Goal: Transaction & Acquisition: Purchase product/service

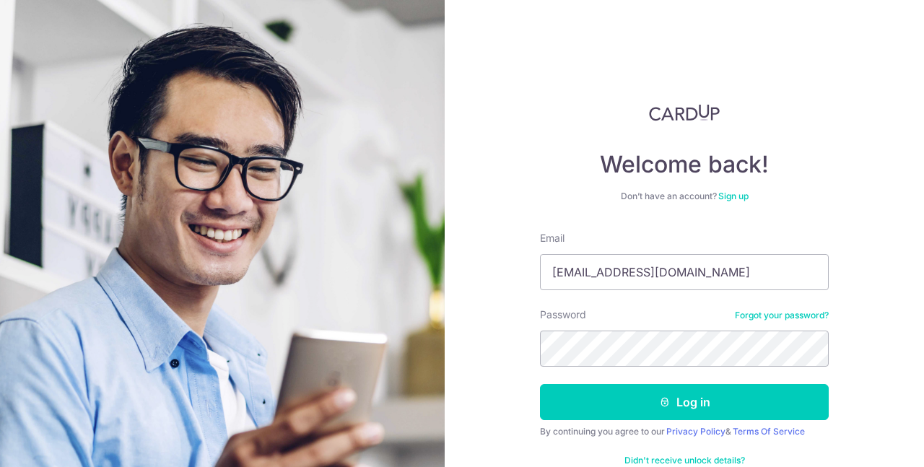
click at [717, 395] on button "Log in" at bounding box center [684, 402] width 289 height 36
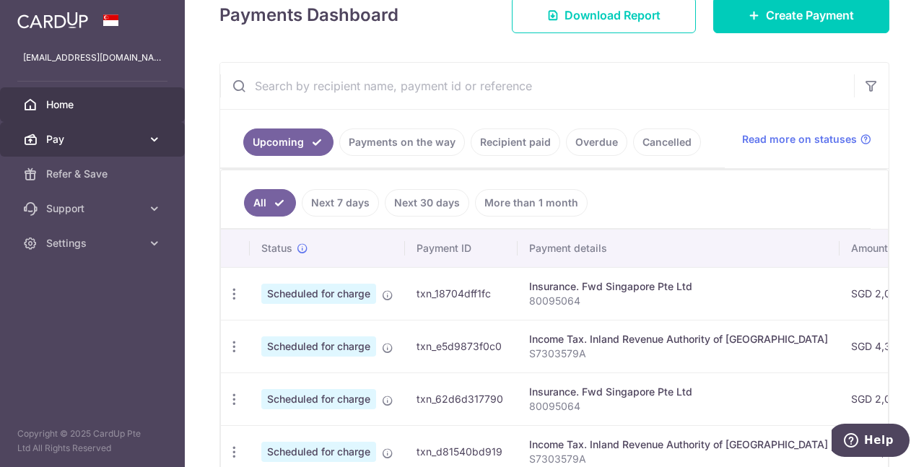
click at [110, 141] on span "Pay" at bounding box center [93, 139] width 95 height 14
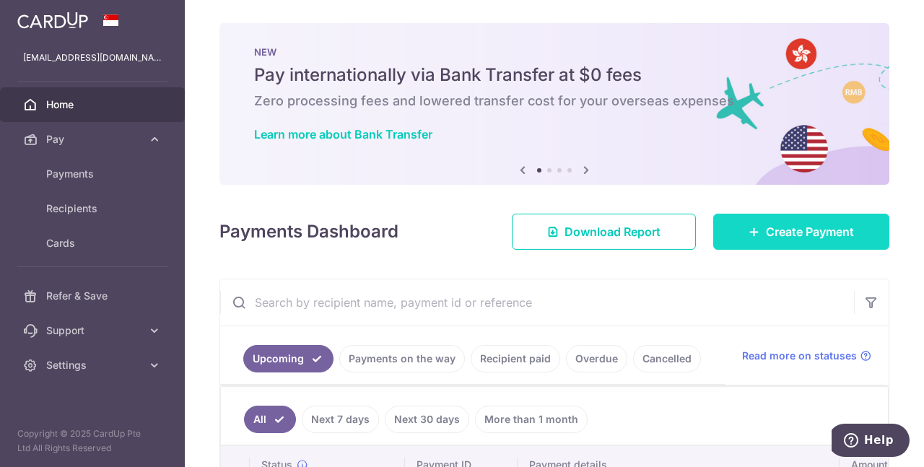
click at [820, 221] on link "Create Payment" at bounding box center [801, 232] width 176 height 36
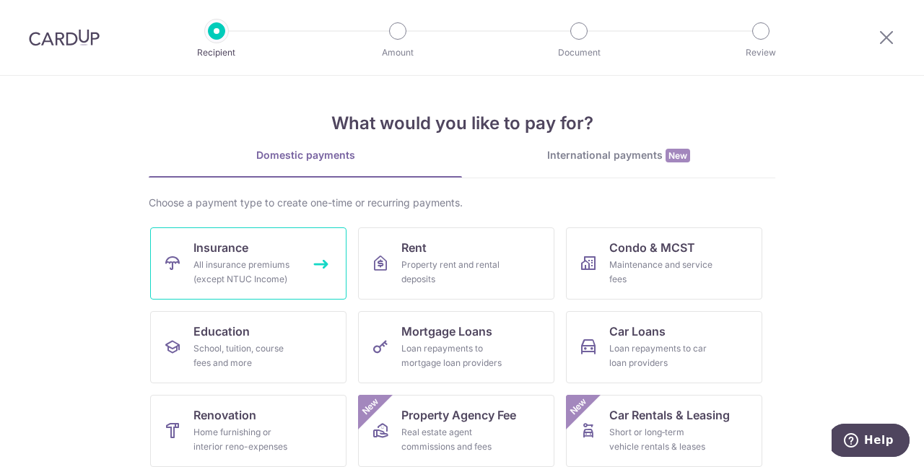
click at [210, 242] on span "Insurance" at bounding box center [221, 247] width 55 height 17
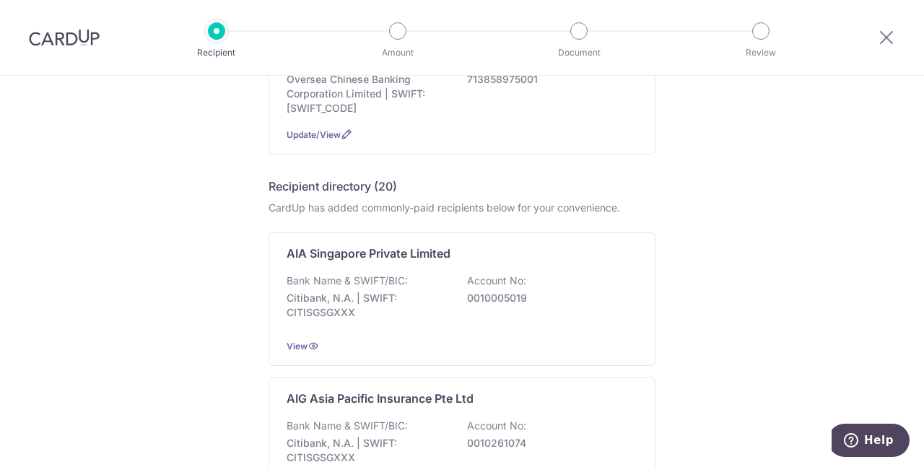
scroll to position [72, 0]
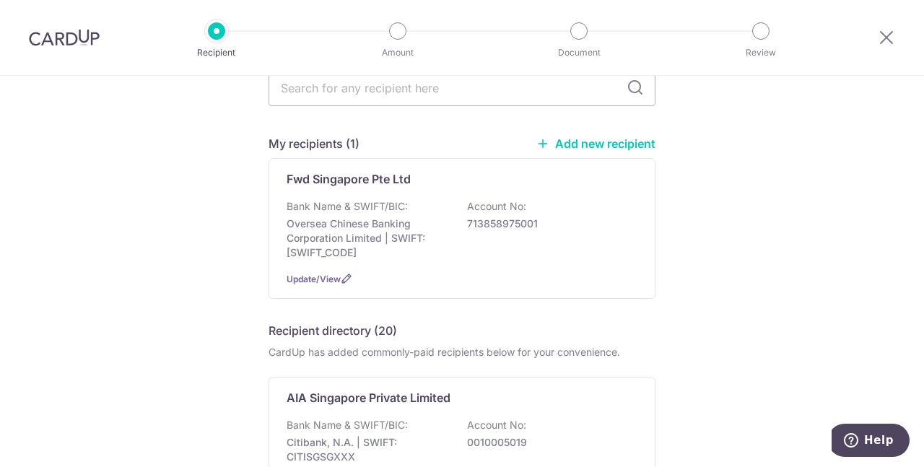
click at [619, 145] on link "Add new recipient" at bounding box center [595, 143] width 119 height 14
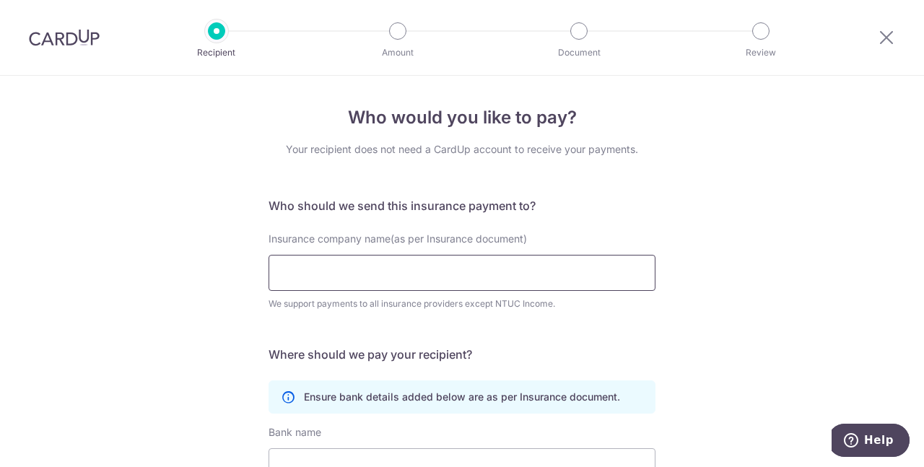
click at [325, 284] on input "Insurance company name(as per Insurance document)" at bounding box center [462, 273] width 387 height 36
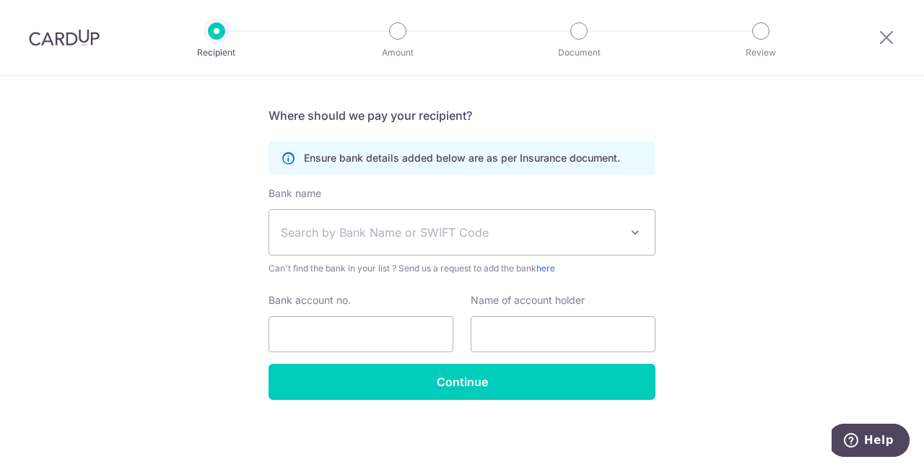
type input "singlife"
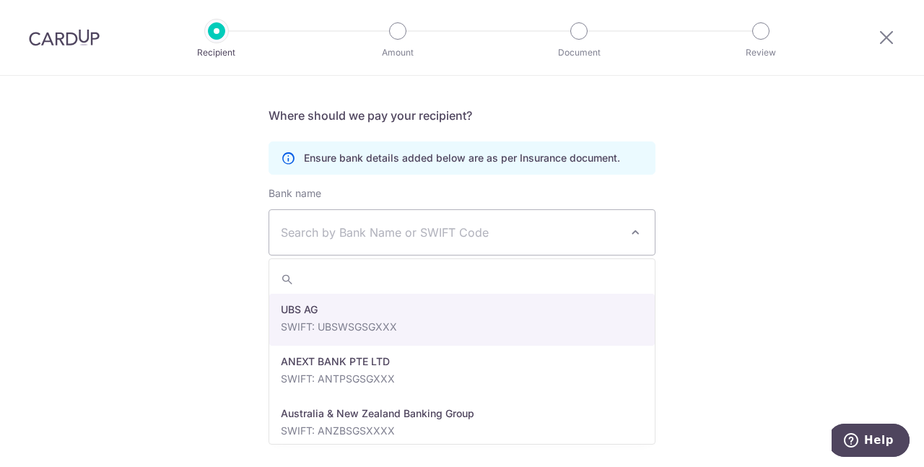
click at [635, 230] on span at bounding box center [635, 232] width 17 height 17
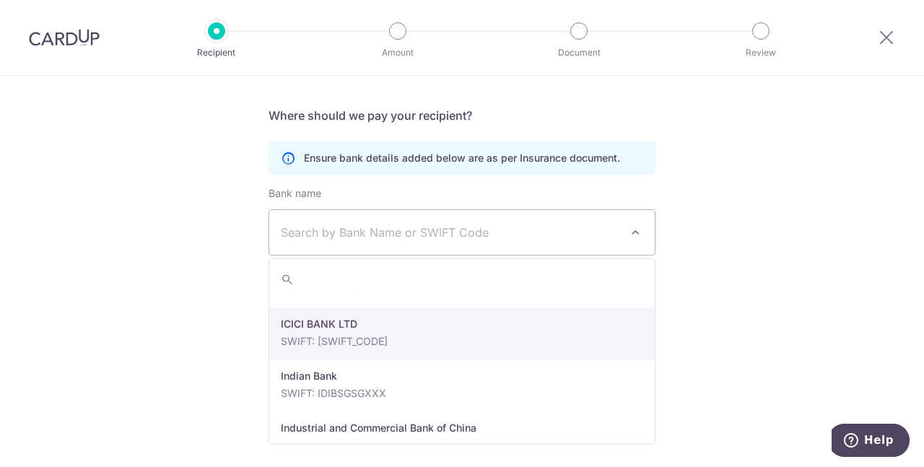
scroll to position [1950, 0]
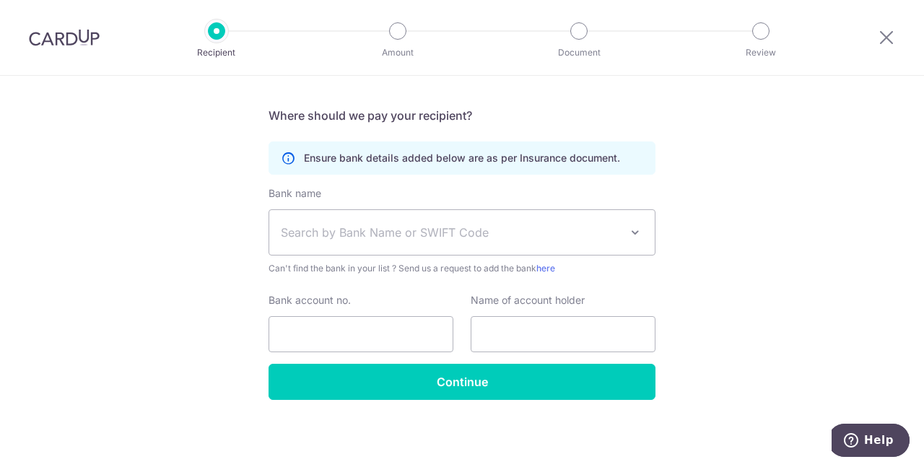
click at [373, 237] on span "Search by Bank Name or SWIFT Code" at bounding box center [450, 232] width 339 height 17
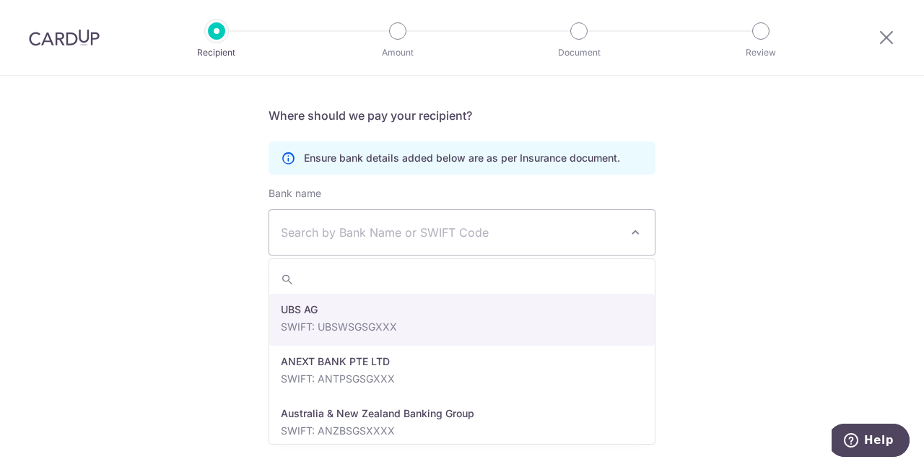
click at [636, 233] on span at bounding box center [635, 232] width 17 height 17
type input "dbs"
select select "6"
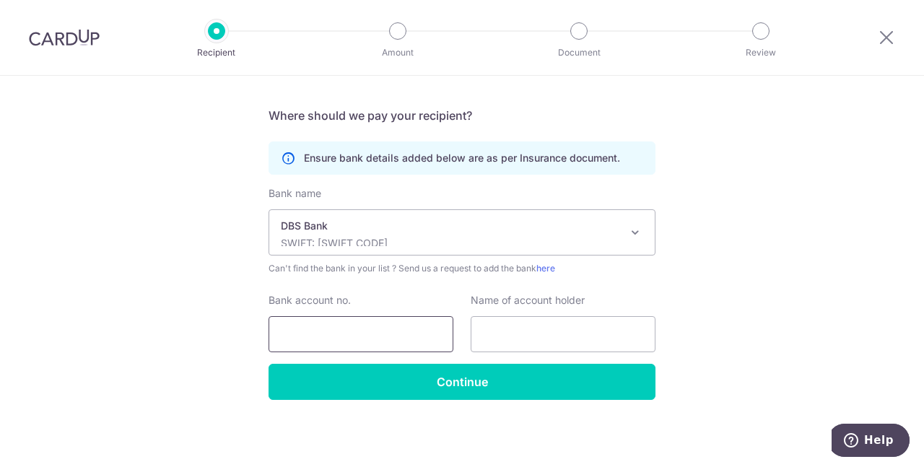
click at [329, 339] on input "Bank account no." at bounding box center [361, 334] width 185 height 36
type input "0039585950"
click at [526, 343] on input "text" at bounding box center [563, 334] width 185 height 36
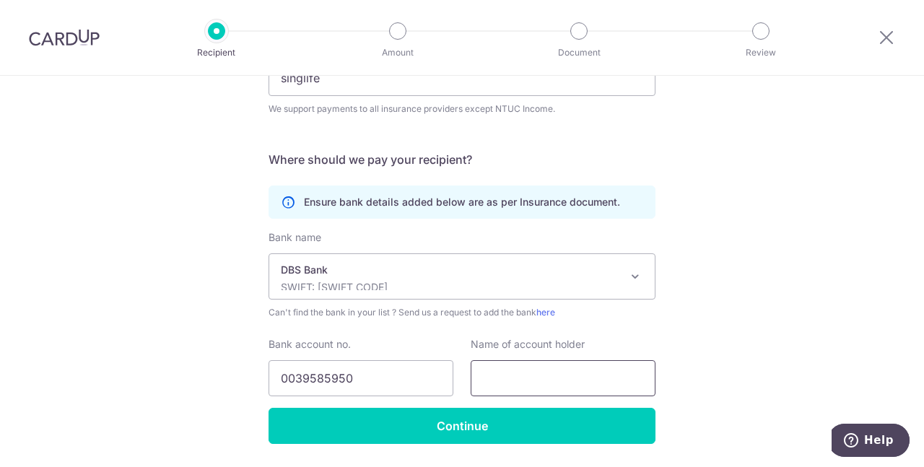
scroll to position [239, 0]
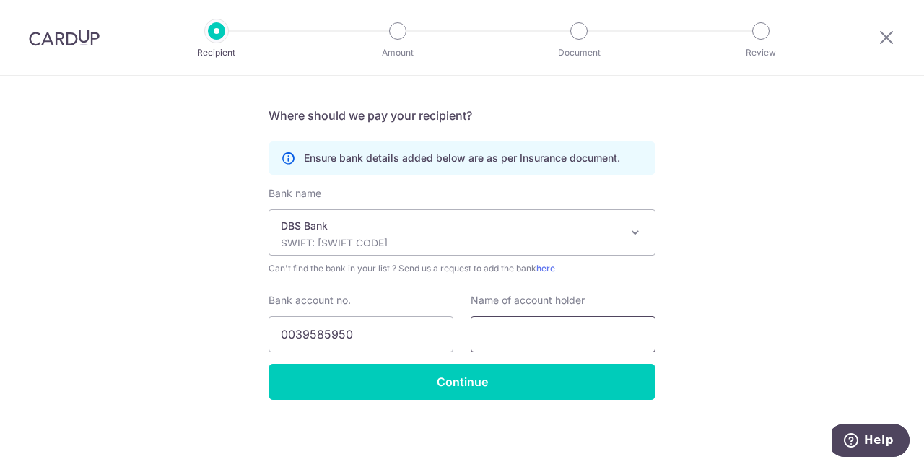
click at [534, 331] on input "text" at bounding box center [563, 334] width 185 height 36
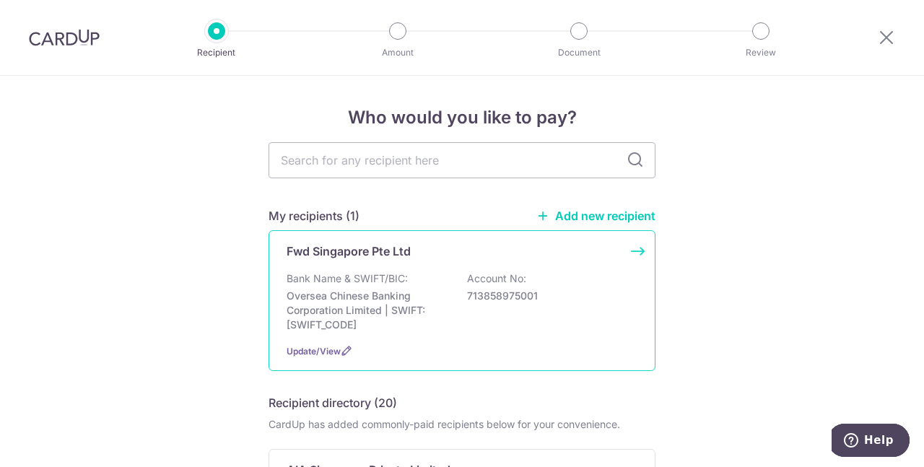
click at [338, 251] on p "Fwd Singapore Pte Ltd" at bounding box center [349, 251] width 124 height 17
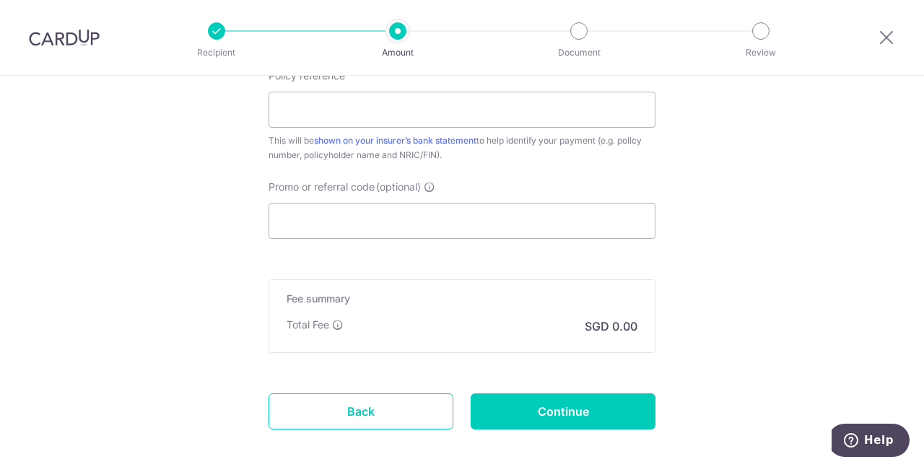
scroll to position [912, 0]
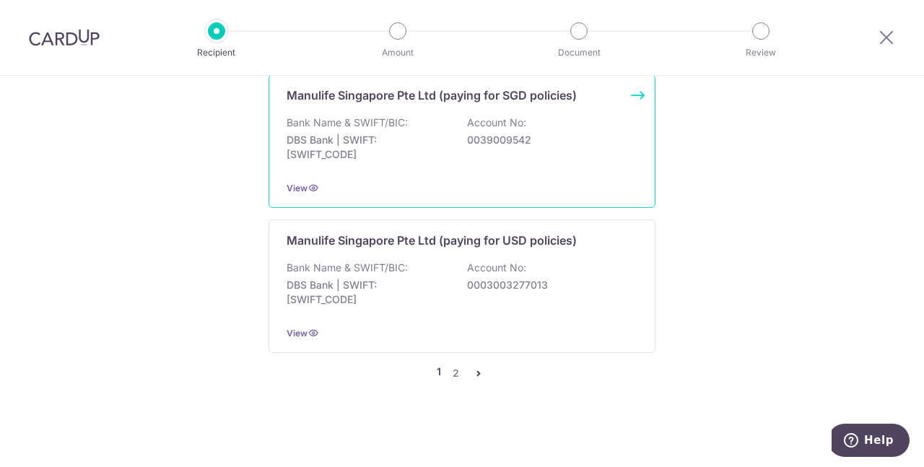
scroll to position [1629, 0]
click at [459, 377] on link "2" at bounding box center [455, 373] width 17 height 17
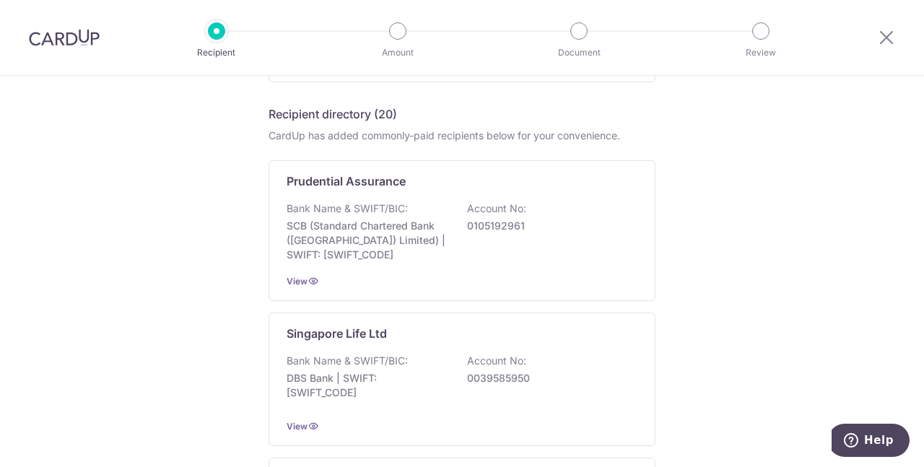
scroll to position [505, 0]
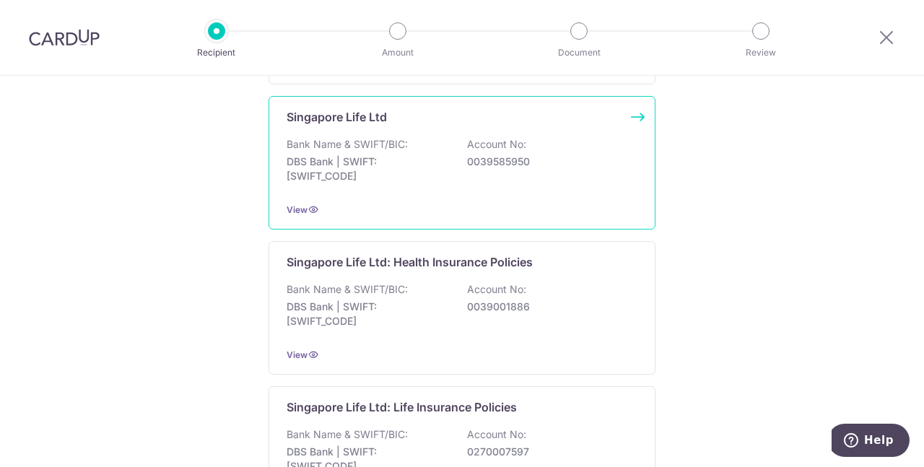
click at [328, 152] on p "Bank Name & SWIFT/BIC:" at bounding box center [347, 144] width 121 height 14
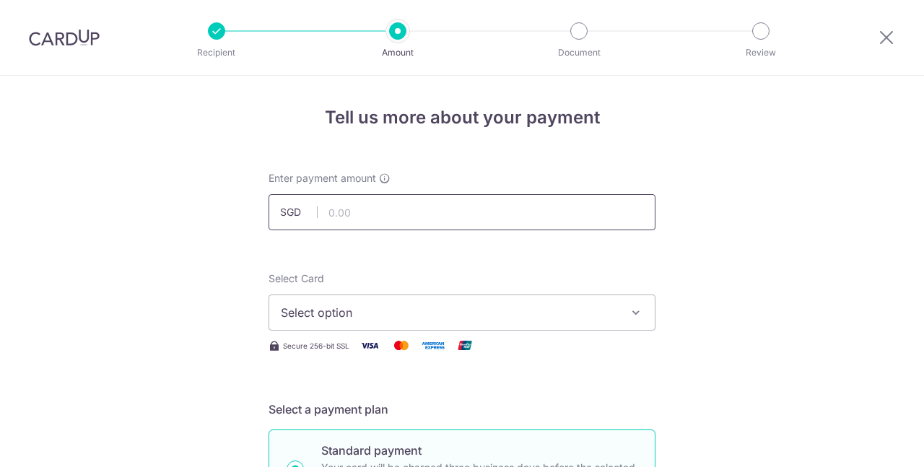
click at [417, 209] on input "text" at bounding box center [462, 212] width 387 height 36
type input "1,805.45"
click at [375, 322] on button "Select option" at bounding box center [462, 313] width 387 height 36
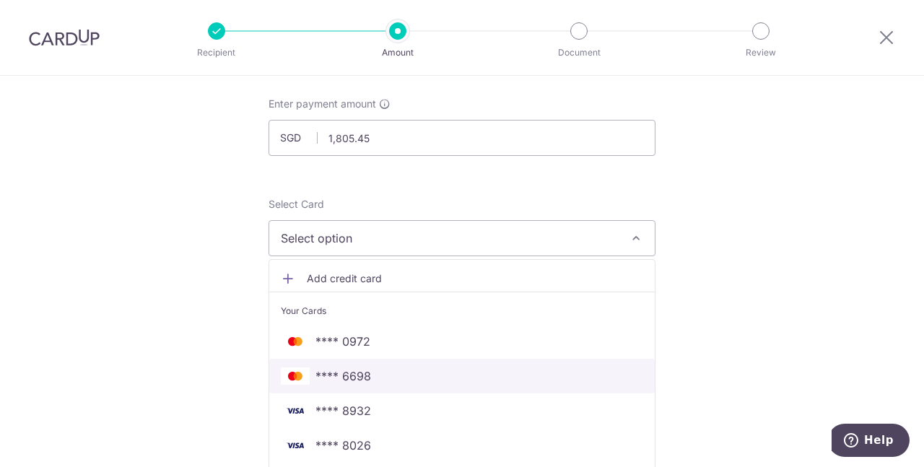
scroll to position [144, 0]
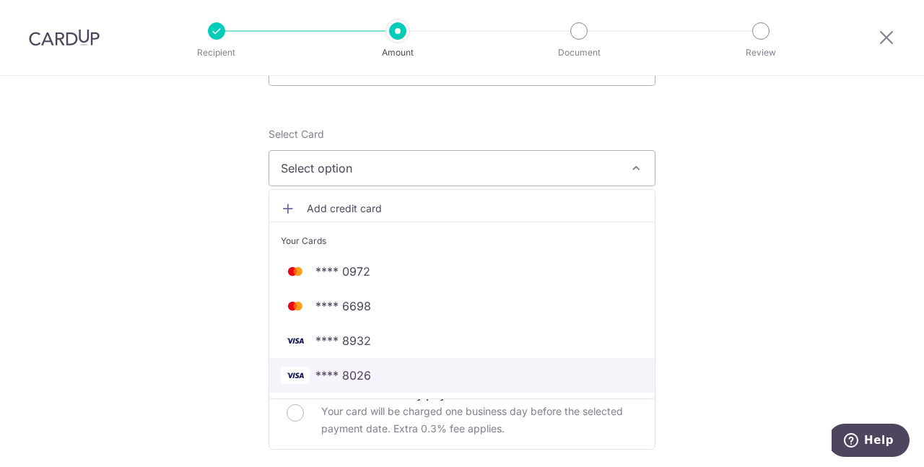
click at [376, 378] on span "**** 8026" at bounding box center [462, 375] width 362 height 17
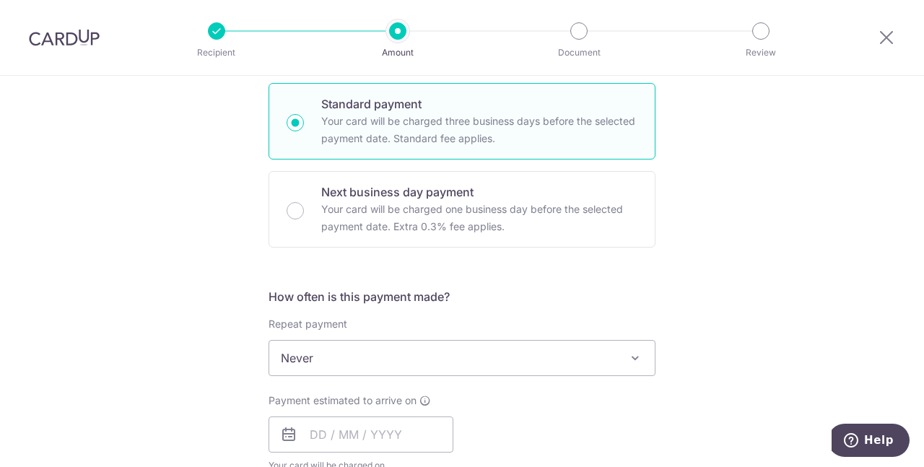
scroll to position [361, 0]
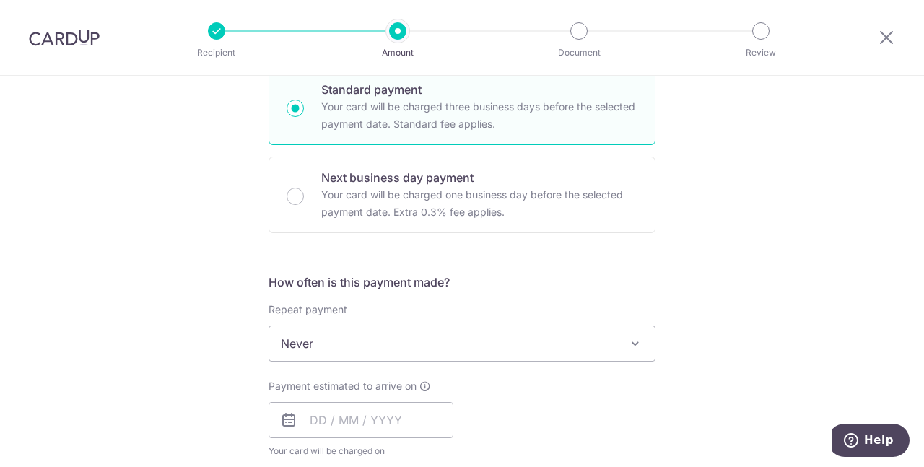
click at [351, 351] on span "Never" at bounding box center [462, 343] width 386 height 35
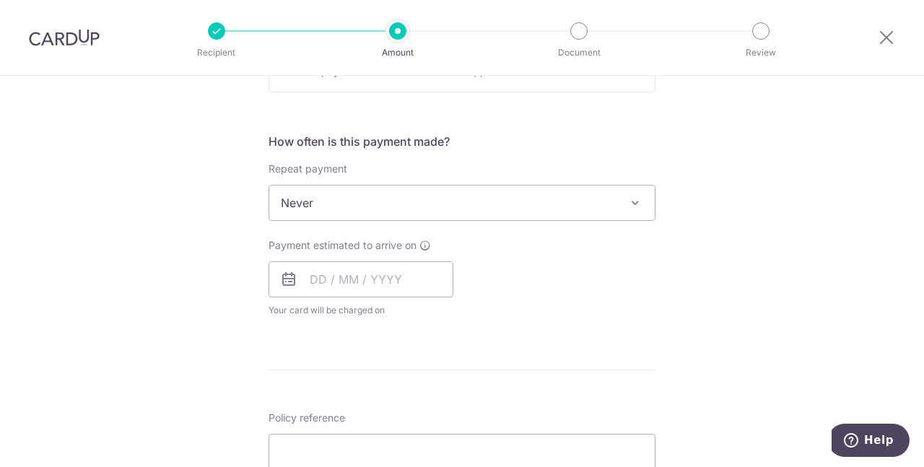
scroll to position [505, 0]
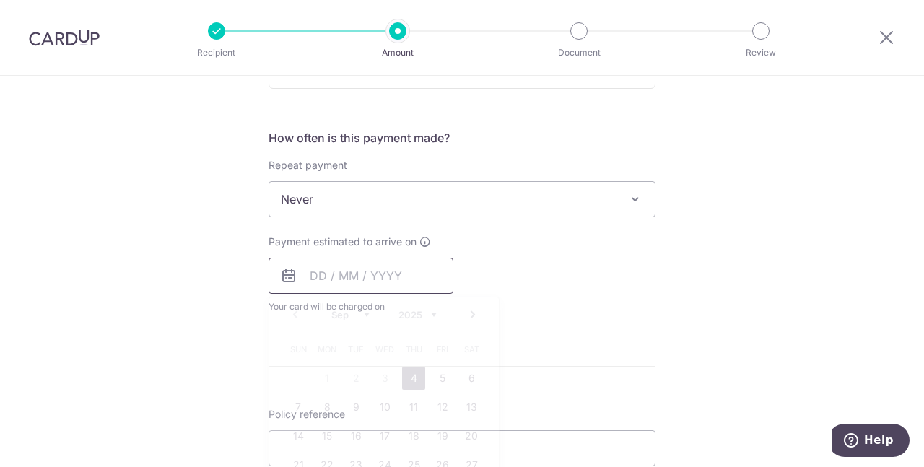
click at [375, 265] on input "text" at bounding box center [361, 276] width 185 height 36
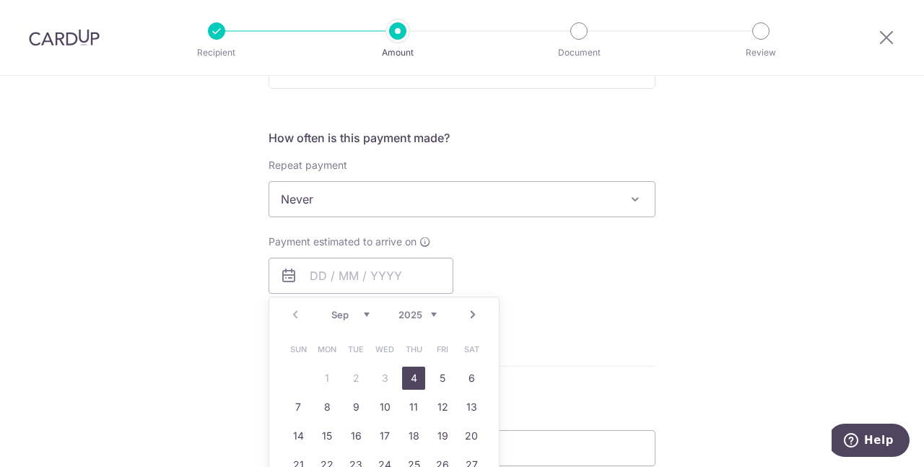
click at [416, 378] on link "4" at bounding box center [413, 378] width 23 height 23
type input "[DATE]"
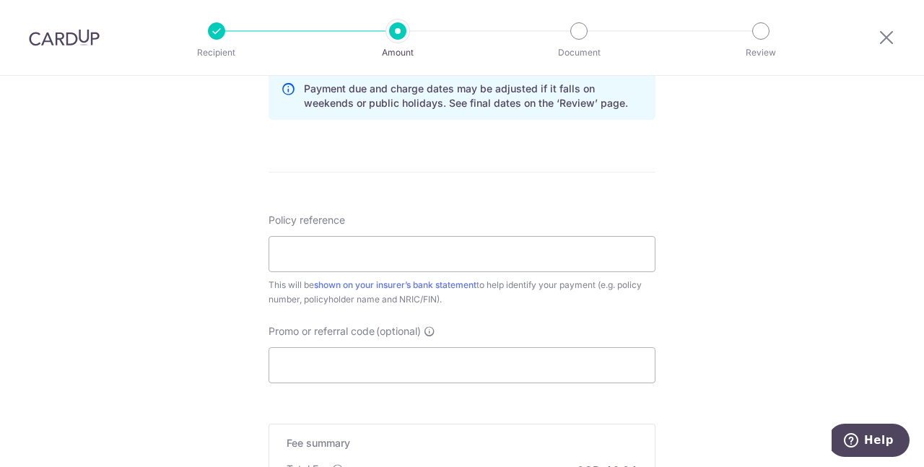
scroll to position [794, 0]
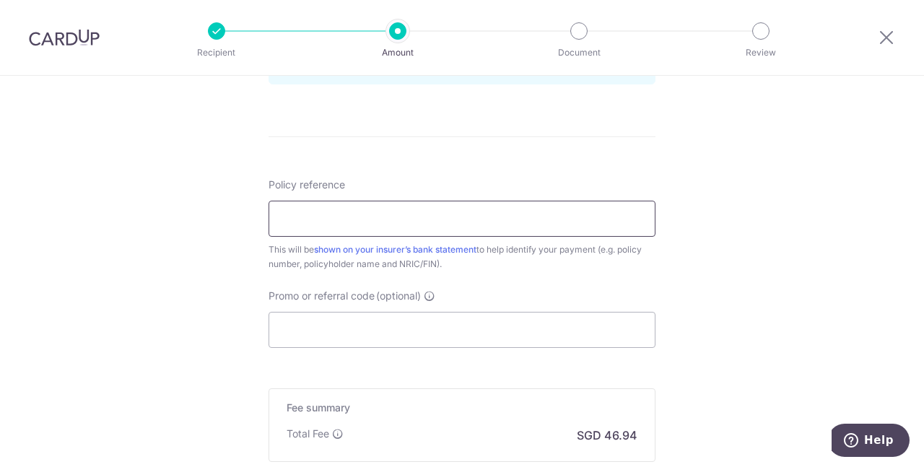
click at [344, 225] on input "Policy reference" at bounding box center [462, 219] width 387 height 36
type input "82233204"
click at [346, 331] on input "Promo or referral code (optional)" at bounding box center [462, 330] width 387 height 36
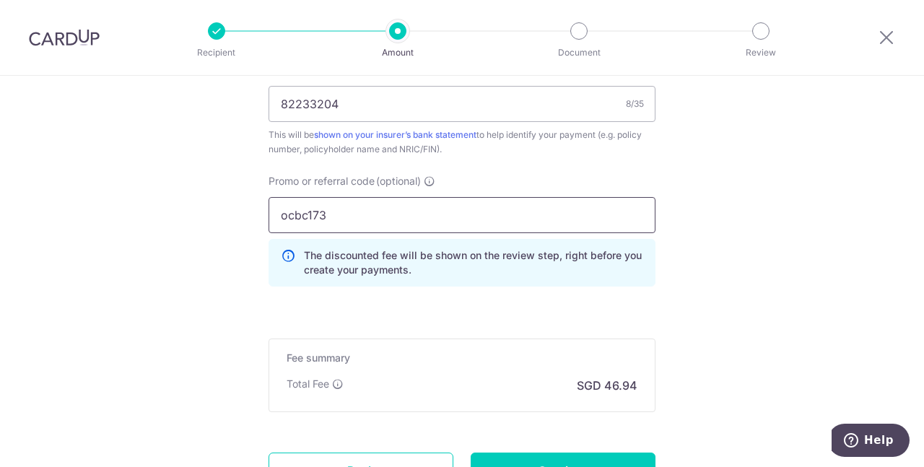
scroll to position [939, 0]
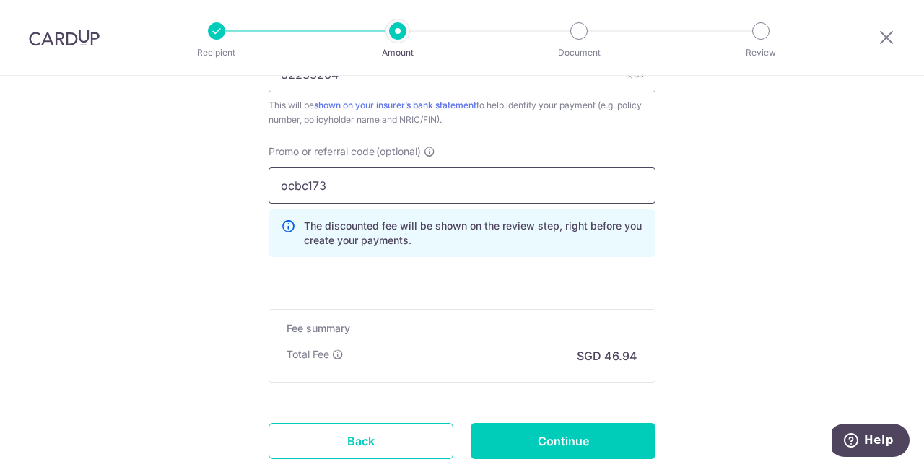
type input "ocbc173"
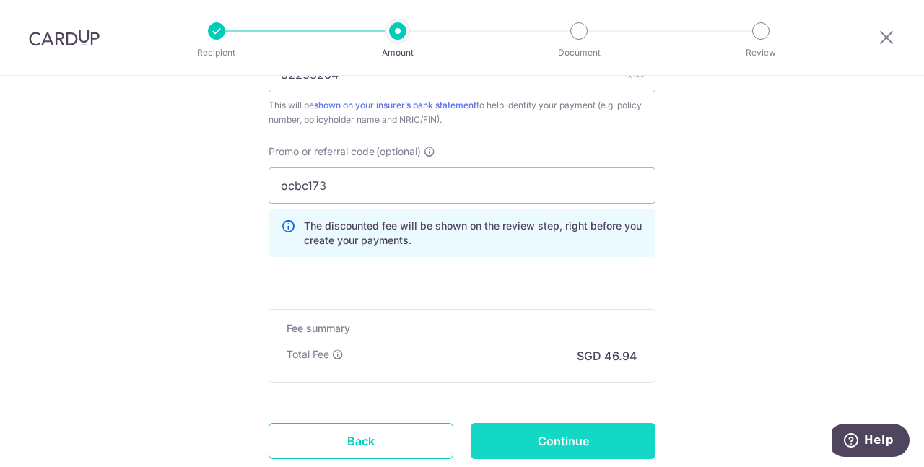
click at [574, 441] on input "Continue" at bounding box center [563, 441] width 185 height 36
type input "Create Schedule"
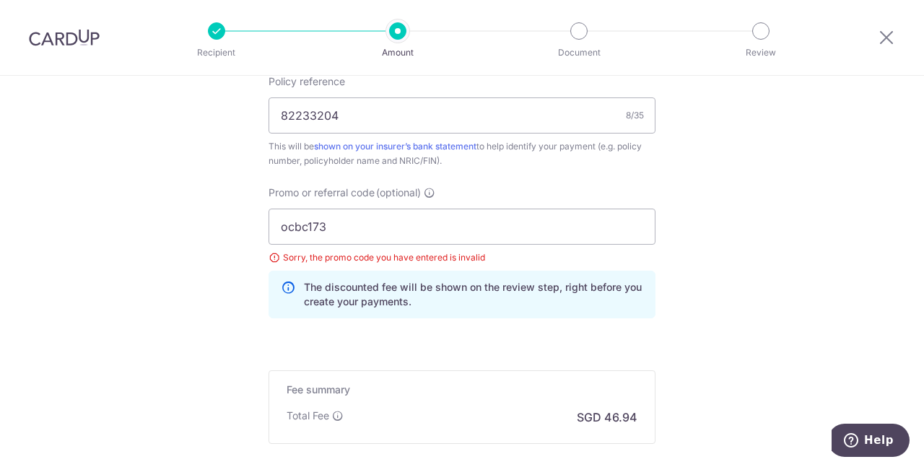
scroll to position [767, 0]
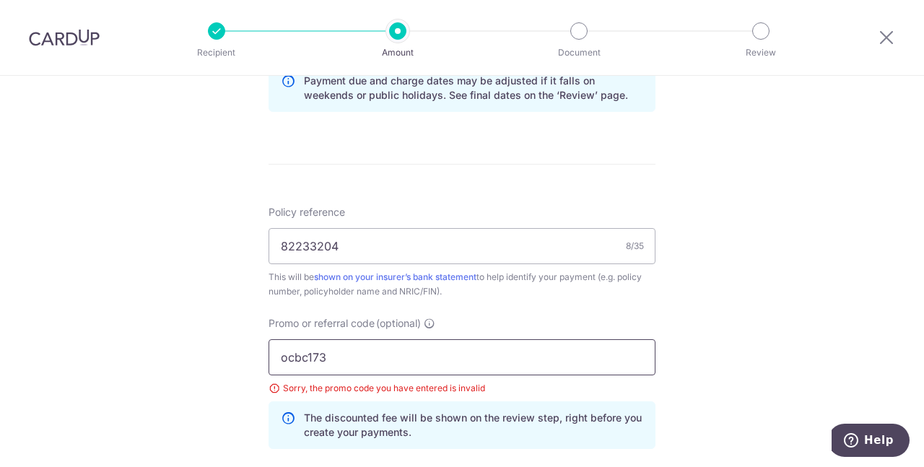
click at [344, 352] on input "ocbc173" at bounding box center [462, 357] width 387 height 36
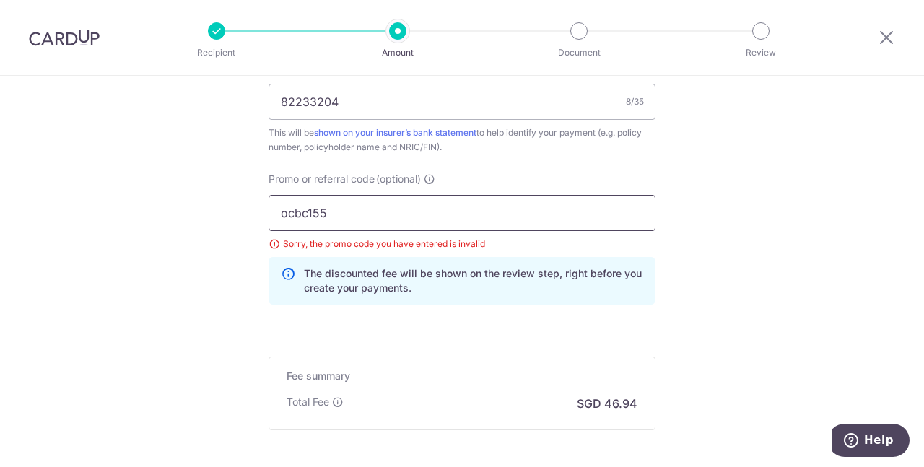
scroll to position [1056, 0]
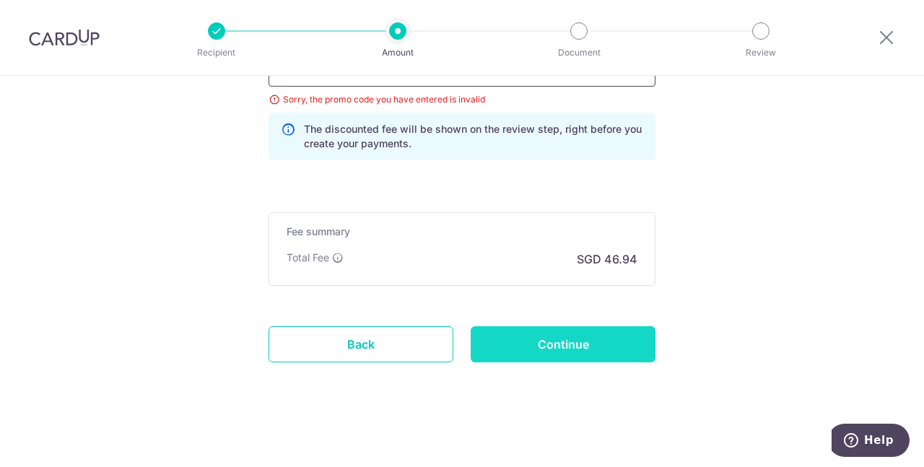
type input "ocbc155"
click at [578, 326] on input "Continue" at bounding box center [563, 344] width 185 height 36
type input "Update Schedule"
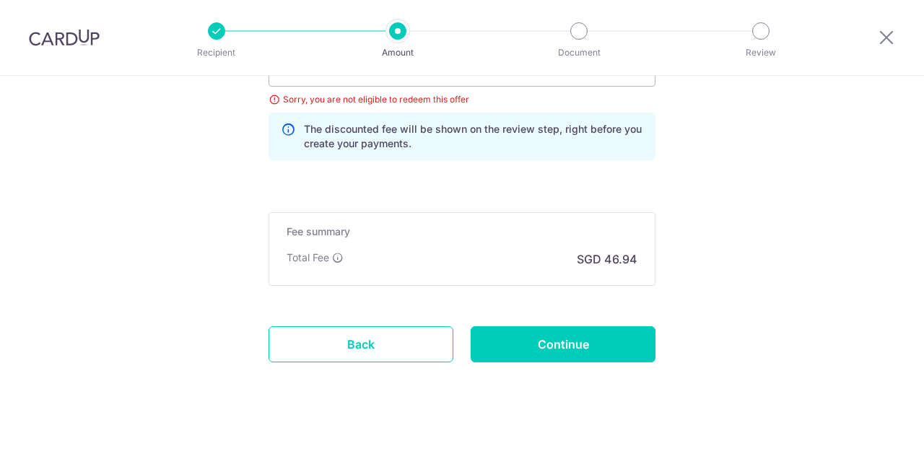
scroll to position [839, 0]
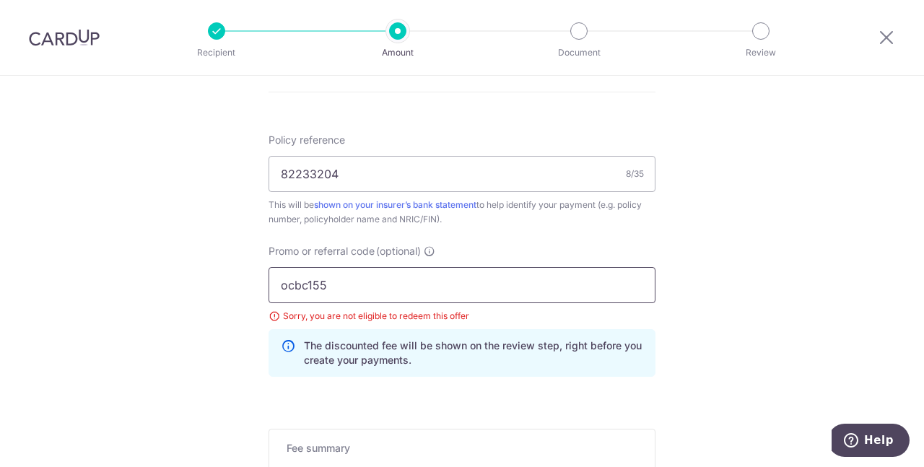
click at [351, 277] on input "ocbc155" at bounding box center [462, 285] width 387 height 36
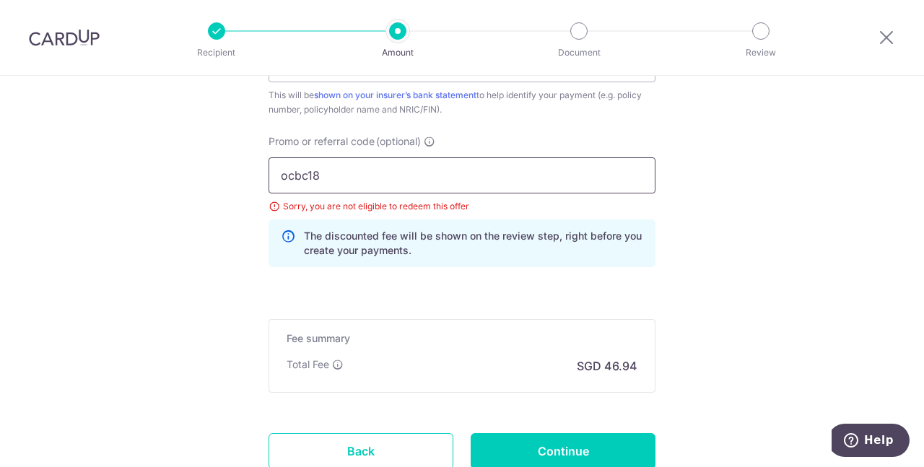
scroll to position [1056, 0]
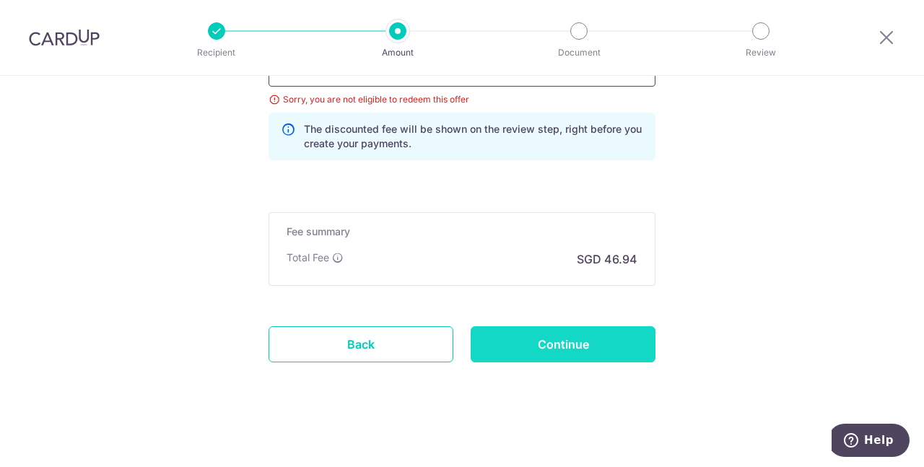
type input "ocbc18"
click at [593, 334] on input "Continue" at bounding box center [563, 344] width 185 height 36
type input "Update Schedule"
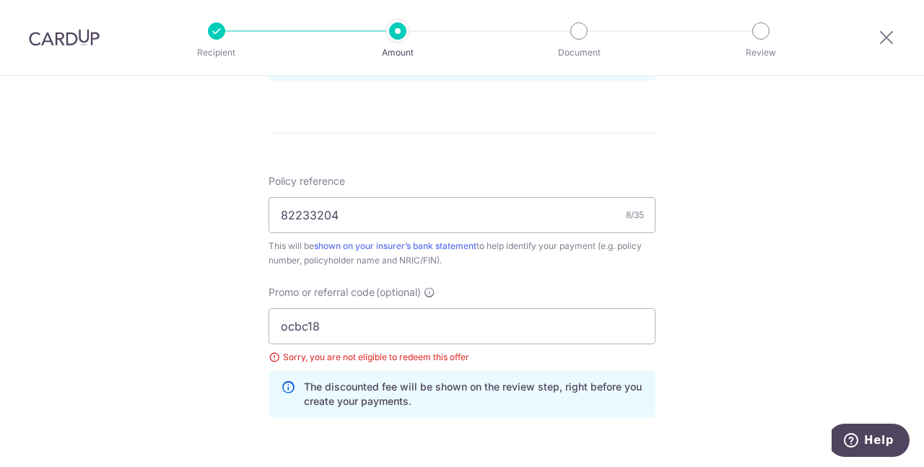
scroll to position [767, 0]
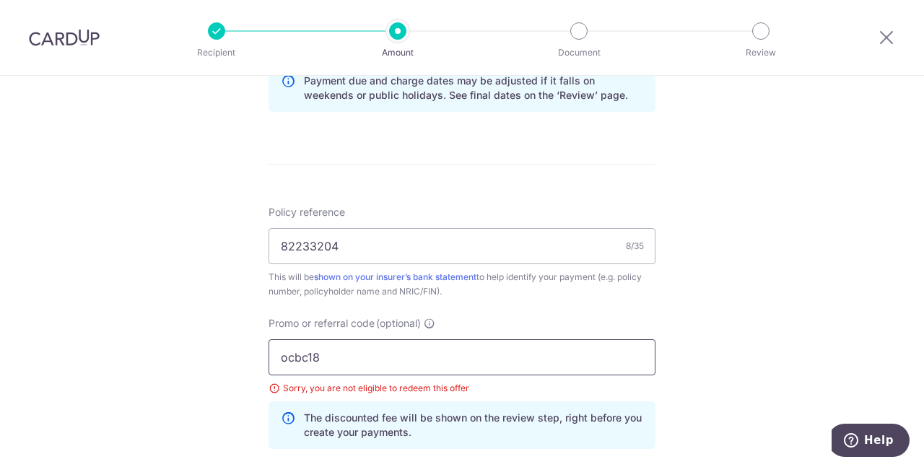
click at [331, 353] on input "ocbc18" at bounding box center [462, 357] width 387 height 36
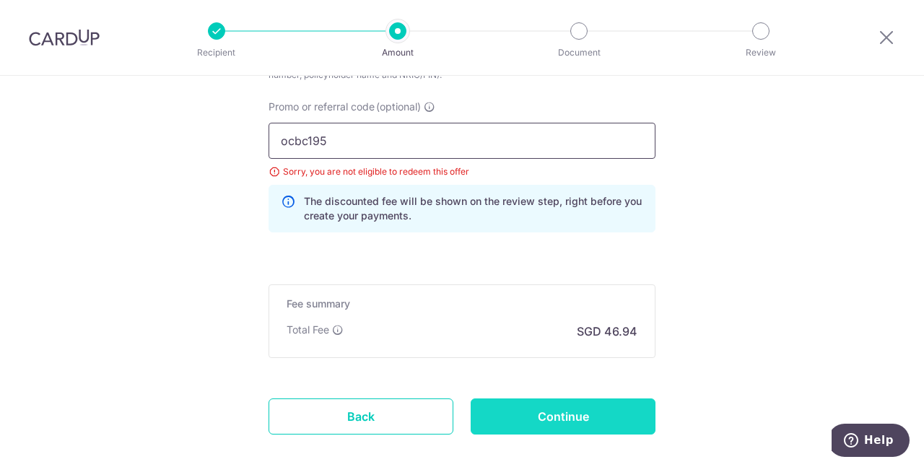
type input "ocbc195"
click at [569, 420] on input "Continue" at bounding box center [563, 417] width 185 height 36
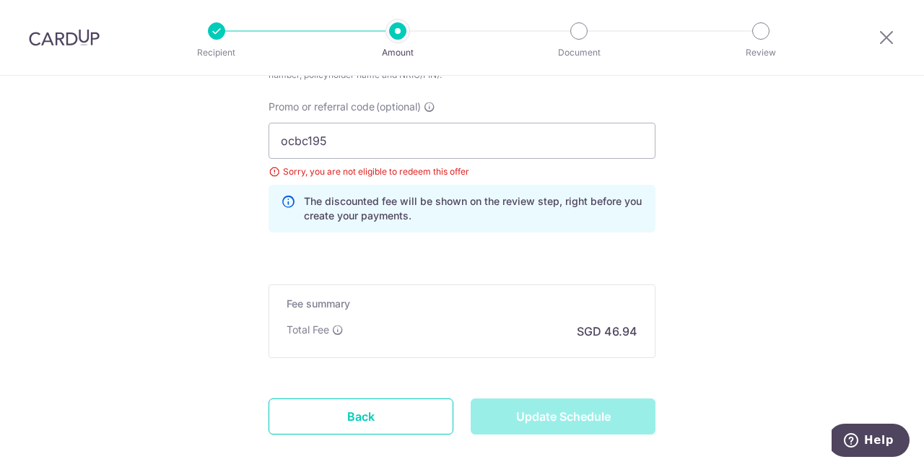
type input "Update Schedule"
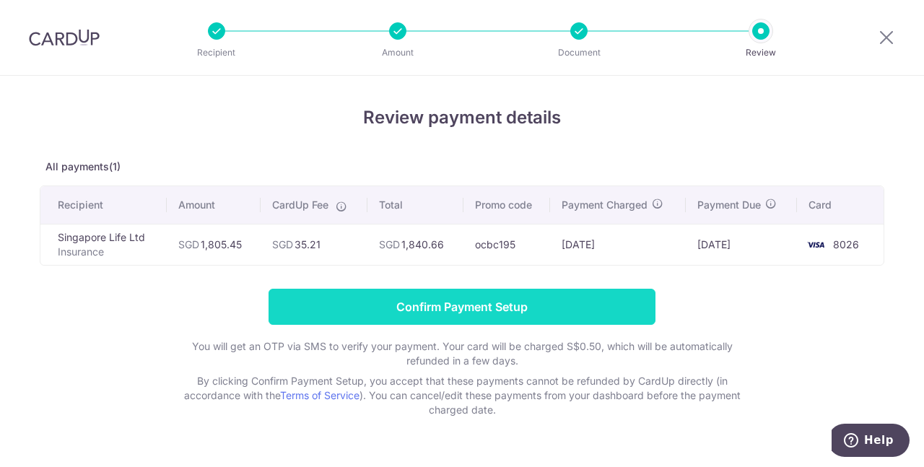
click at [450, 308] on input "Confirm Payment Setup" at bounding box center [462, 307] width 387 height 36
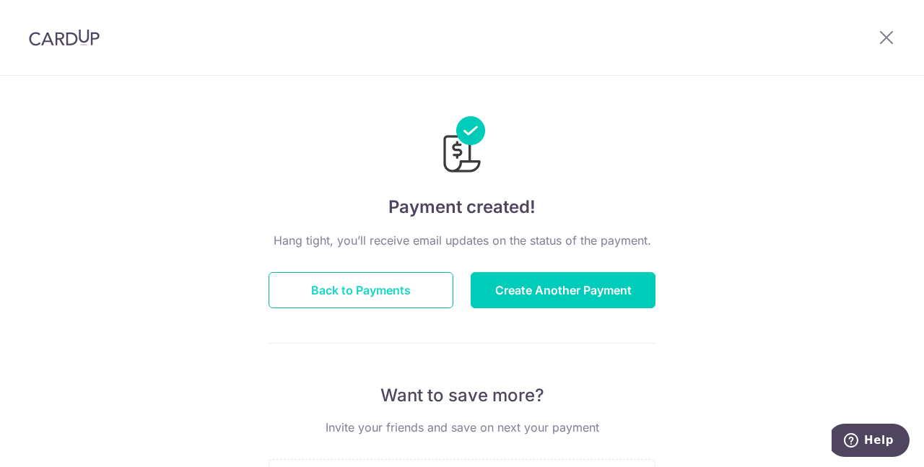
click at [391, 299] on button "Back to Payments" at bounding box center [361, 290] width 185 height 36
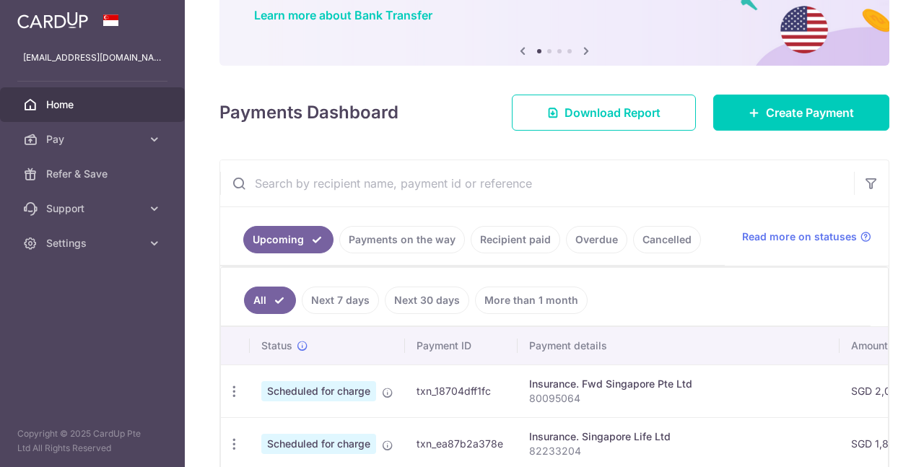
scroll to position [217, 0]
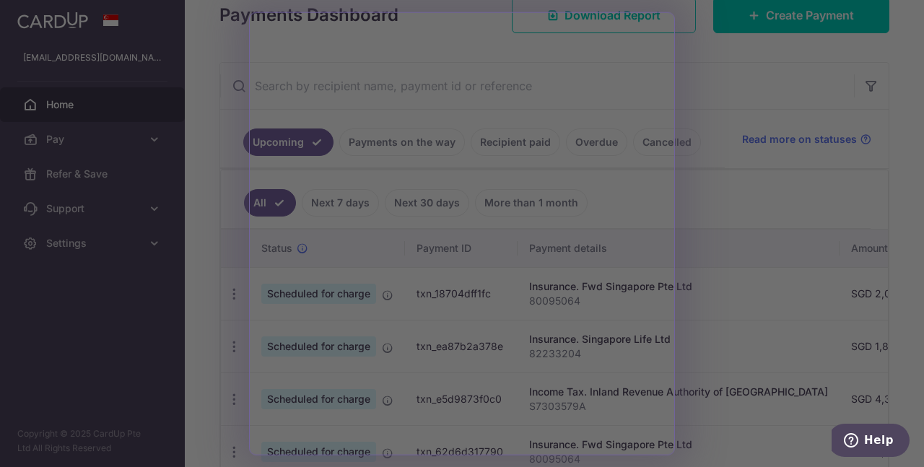
click at [922, 99] on div at bounding box center [467, 235] width 934 height 471
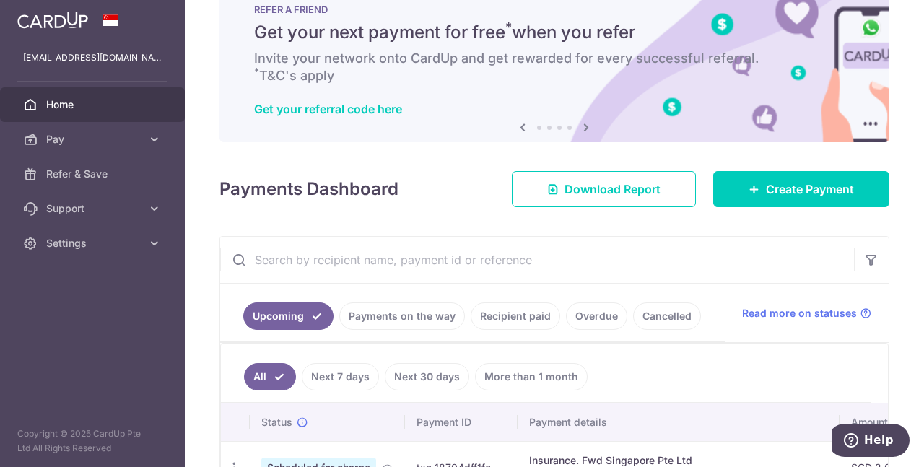
scroll to position [0, 0]
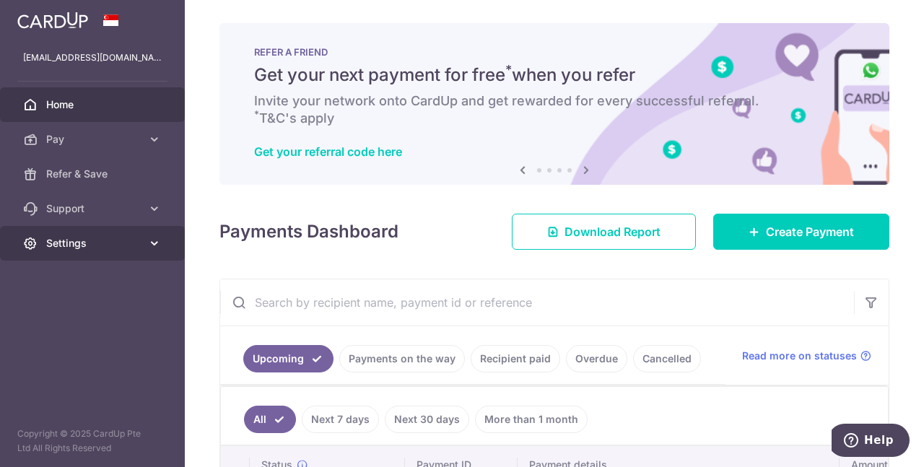
click at [157, 245] on icon at bounding box center [154, 243] width 14 height 14
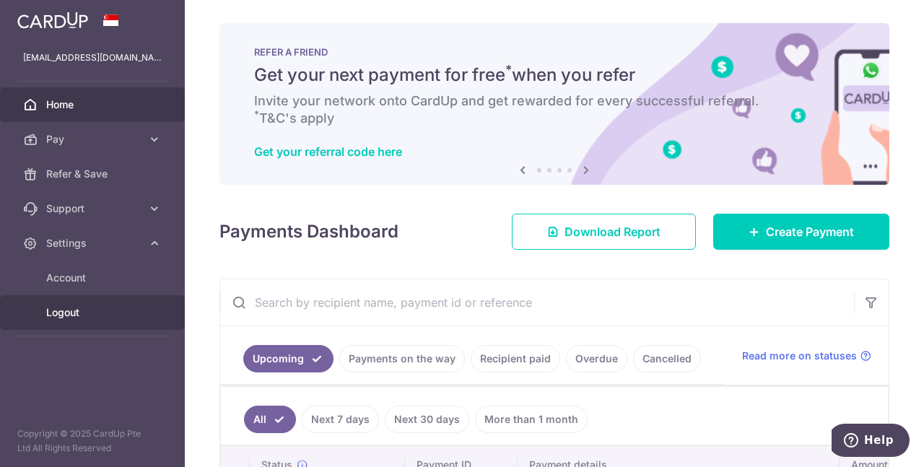
click at [80, 321] on link "Logout" at bounding box center [92, 312] width 185 height 35
